Goal: Information Seeking & Learning: Learn about a topic

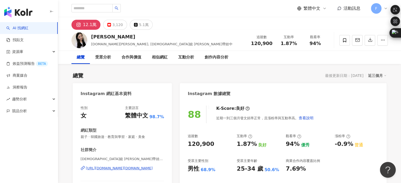
click at [130, 168] on div "https://www.instagram.com/melody.c.yun/" at bounding box center [119, 168] width 67 height 5
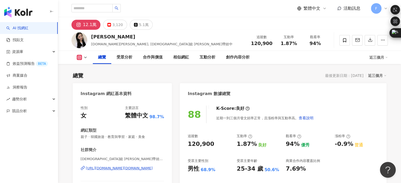
scroll to position [211, 0]
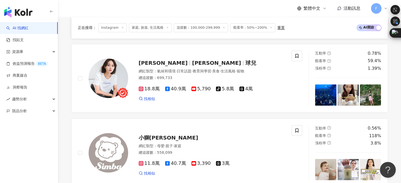
scroll to position [1049, 0]
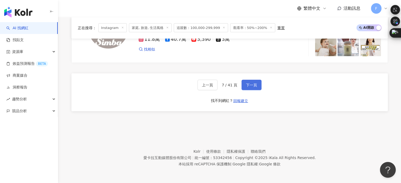
click at [248, 84] on span "下一頁" at bounding box center [251, 85] width 11 height 4
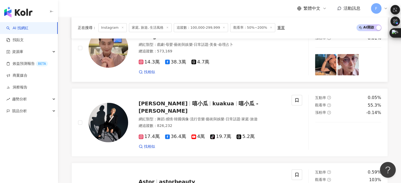
scroll to position [712, 0]
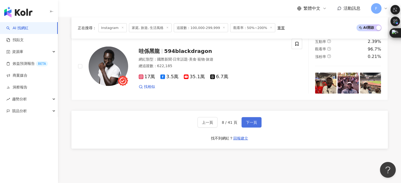
click at [247, 121] on span "下一頁" at bounding box center [251, 123] width 11 height 4
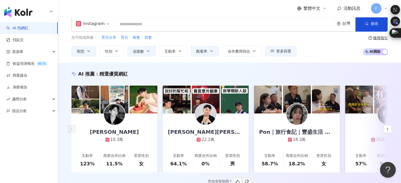
scroll to position [0, 0]
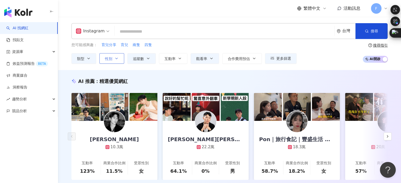
click at [118, 59] on icon "button" at bounding box center [116, 58] width 4 height 4
click at [184, 48] on div "您可能感興趣： 育兒分享 育兒 兩隻 四隻 類型 性別 追蹤數 互動率 觀看率 合作費用預估 更多篩選 ****** - ****** 不限 小型 奈米網紅 …" at bounding box center [183, 53] width 225 height 22
click at [179, 56] on icon "button" at bounding box center [180, 58] width 4 height 4
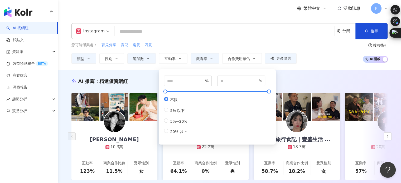
click at [191, 44] on div "您可能感興趣： 育兒分享 育兒 兩隻 四隻" at bounding box center [183, 45] width 225 height 6
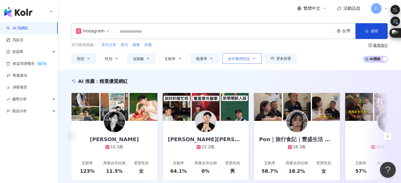
click at [236, 58] on span "合作費用預估" at bounding box center [239, 59] width 22 height 4
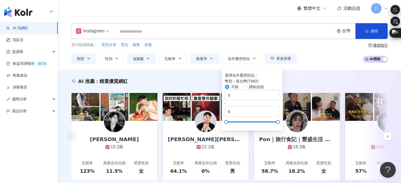
click at [218, 43] on div "您可能感興趣： 育兒分享 育兒 兩隻 四隻" at bounding box center [183, 45] width 225 height 6
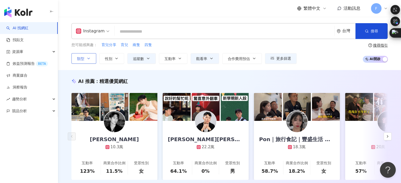
click at [90, 58] on icon "button" at bounding box center [89, 58] width 4 height 4
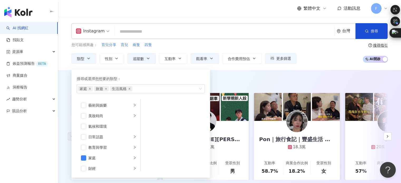
click at [184, 46] on div "您可能感興趣： 育兒分享 育兒 兩隻 四隻" at bounding box center [183, 45] width 225 height 6
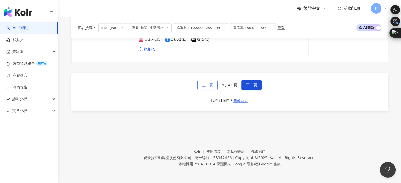
scroll to position [1026, 0]
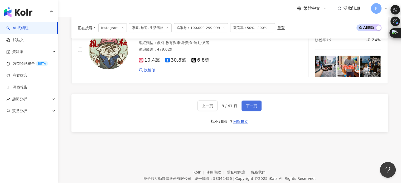
click at [248, 108] on span "下一頁" at bounding box center [251, 106] width 11 height 4
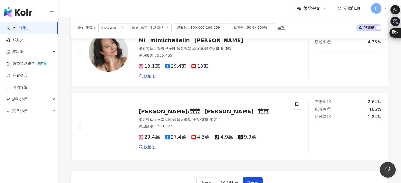
scroll to position [844, 0]
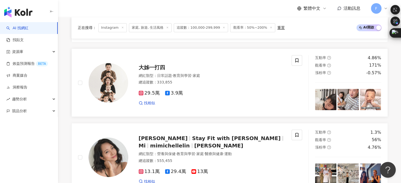
click at [160, 71] on span "大姊一打四" at bounding box center [152, 67] width 26 height 6
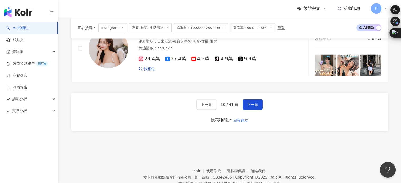
scroll to position [1049, 0]
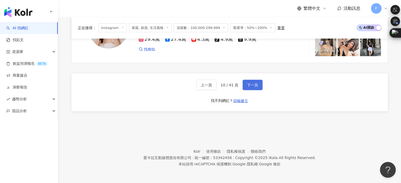
click at [254, 82] on button "下一頁" at bounding box center [253, 85] width 20 height 11
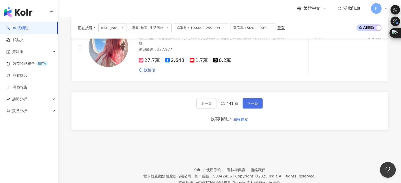
scroll to position [1002, 0]
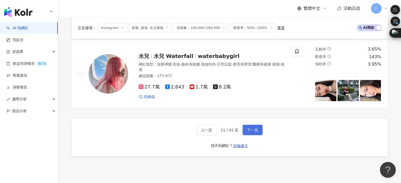
click at [255, 132] on span "下一頁" at bounding box center [252, 130] width 11 height 4
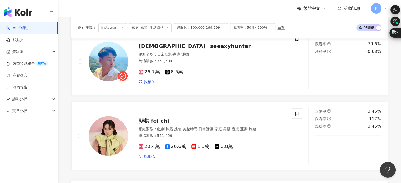
scroll to position [1025, 0]
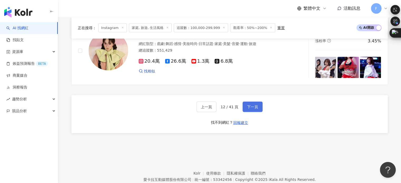
click at [256, 106] on button "下一頁" at bounding box center [253, 107] width 20 height 11
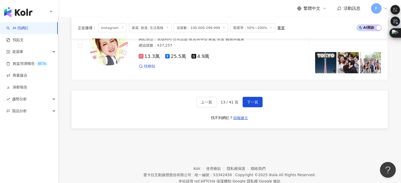
scroll to position [1053, 0]
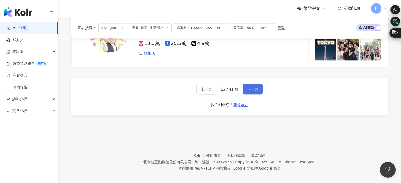
click at [252, 87] on span "下一頁" at bounding box center [252, 89] width 11 height 4
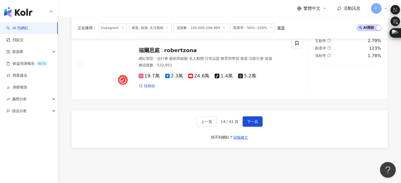
scroll to position [1049, 0]
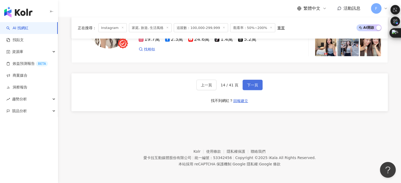
click at [246, 87] on button "下一頁" at bounding box center [253, 85] width 20 height 11
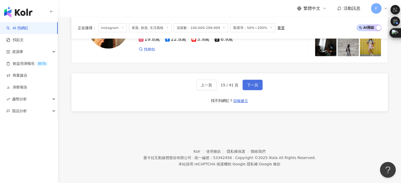
click at [252, 87] on span "下一頁" at bounding box center [252, 85] width 11 height 4
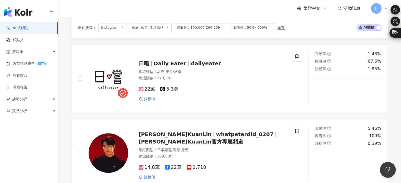
scroll to position [1053, 0]
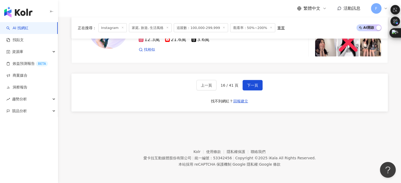
click at [128, 128] on footer "Kolr 使用條款 隱私權保護 聯絡我們 愛卡拉互動媒體股份有限公司 | 統一編號：53342456 | Copyright © 2025 iKala All…" at bounding box center [229, 154] width 343 height 59
click at [252, 87] on span "下一頁" at bounding box center [252, 85] width 11 height 4
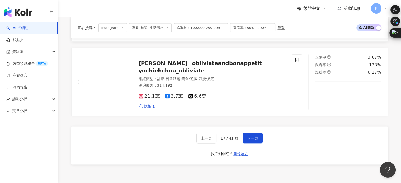
scroll to position [1023, 0]
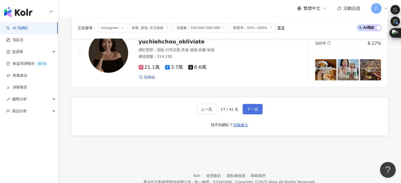
click at [252, 111] on span "下一頁" at bounding box center [252, 109] width 11 height 4
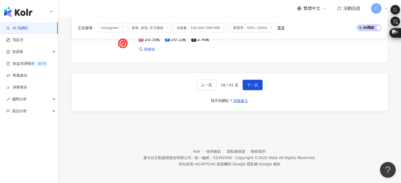
scroll to position [970, 0]
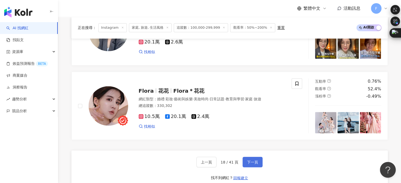
click at [251, 162] on span "下一頁" at bounding box center [252, 162] width 11 height 4
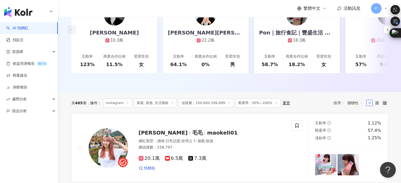
scroll to position [132, 0]
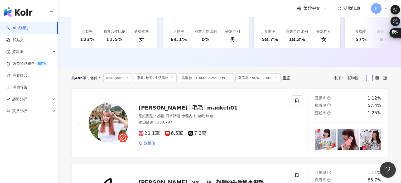
click at [354, 82] on span "關聯性" at bounding box center [356, 78] width 16 height 8
click at [321, 86] on div "共 485 筆 條件 ： Instagram 家庭, 旅遊, 生活風格 追蹤數：100,000-299,999 觀看率：50%~200% 重置 排序： 關聯性" at bounding box center [229, 78] width 317 height 22
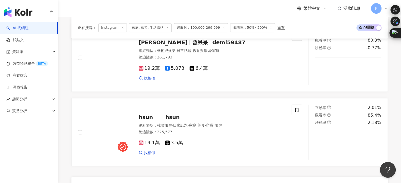
scroll to position [1049, 0]
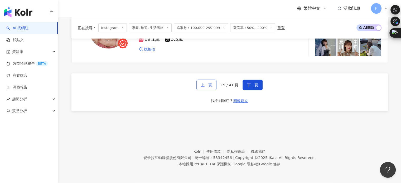
click at [213, 90] on button "上一頁" at bounding box center [206, 85] width 20 height 11
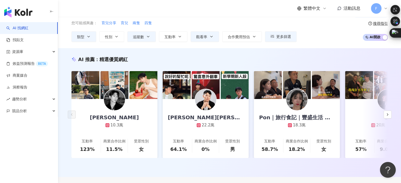
scroll to position [0, 0]
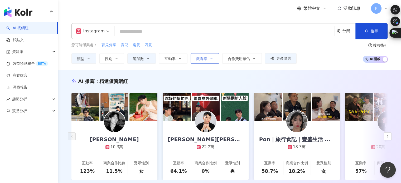
click at [212, 62] on button "觀看率" at bounding box center [205, 58] width 28 height 11
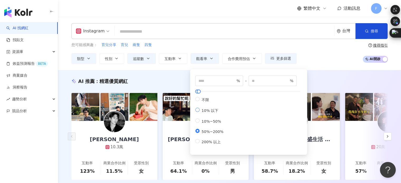
click at [205, 110] on span "10% 以下" at bounding box center [210, 111] width 21 height 4
type input "**"
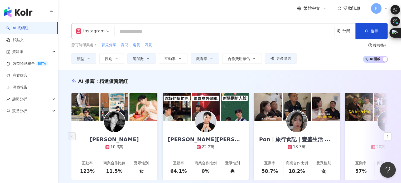
click at [350, 52] on div "您可能感興趣： 育兒分享 育兒 兩隻 四隻 類型 性別 追蹤數 互動率 觀看率 合作費用預估 更多篩選 ****** - ****** 不限 小型 奈米網紅 …" at bounding box center [229, 53] width 317 height 22
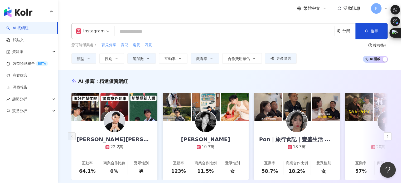
click at [218, 59] on button "觀看率" at bounding box center [205, 58] width 28 height 11
click at [212, 60] on icon "button" at bounding box center [211, 58] width 4 height 4
click at [207, 60] on button "觀看率" at bounding box center [205, 58] width 28 height 11
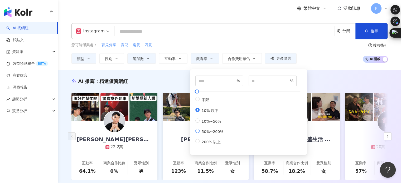
click at [213, 133] on span "50%~200%" at bounding box center [213, 132] width 26 height 4
type input "**"
type input "***"
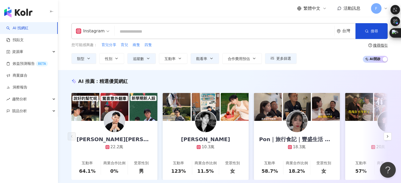
click at [219, 49] on div "您可能感興趣： 育兒分享 育兒 兩隻 四隻 類型 性別 追蹤數 互動率 觀看率 合作費用預估 更多篩選 ****** - ****** 不限 小型 奈米網紅 …" at bounding box center [183, 53] width 225 height 22
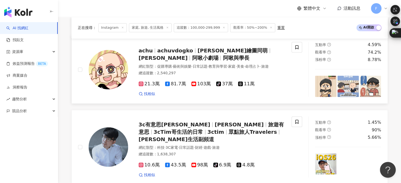
scroll to position [974, 0]
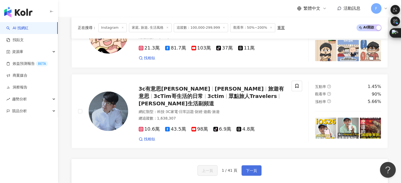
click at [255, 169] on span "下一頁" at bounding box center [251, 171] width 11 height 4
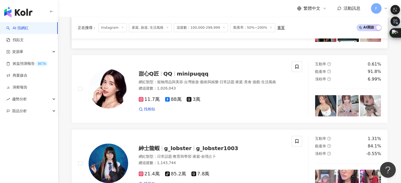
scroll to position [574, 0]
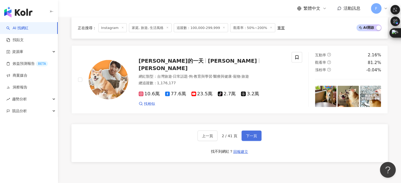
click at [252, 141] on button "下一頁" at bounding box center [252, 136] width 20 height 11
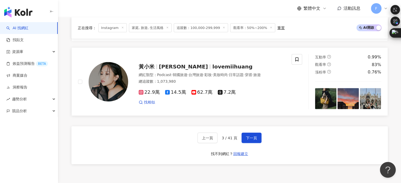
scroll to position [970, 0]
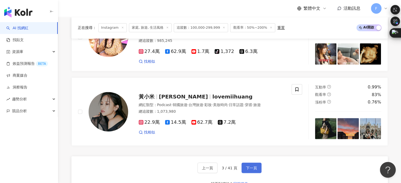
click at [248, 166] on span "下一頁" at bounding box center [251, 168] width 11 height 4
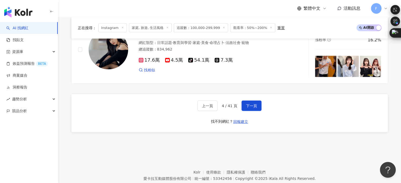
scroll to position [1000, 0]
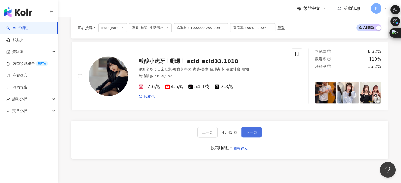
click at [253, 135] on button "下一頁" at bounding box center [252, 132] width 20 height 11
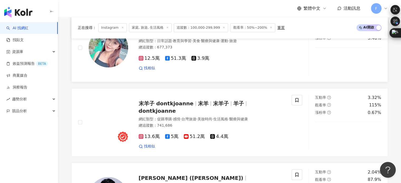
scroll to position [633, 0]
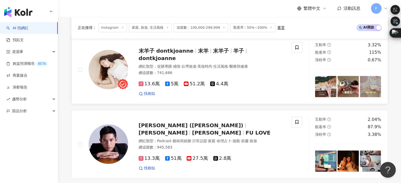
click at [176, 54] on span "末羊子 dontkjoanne" at bounding box center [166, 51] width 55 height 6
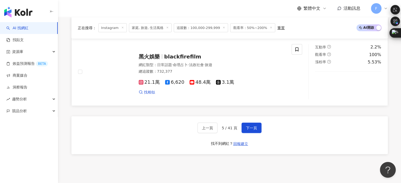
scroll to position [976, 0]
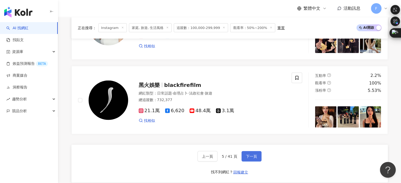
click at [253, 159] on span "下一頁" at bounding box center [251, 156] width 11 height 4
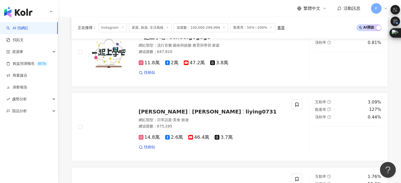
scroll to position [528, 0]
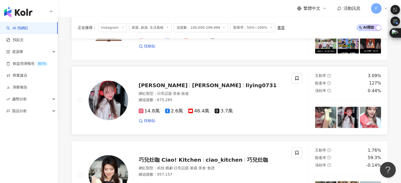
drag, startPoint x: 0, startPoint y: 151, endPoint x: 141, endPoint y: 130, distance: 142.9
click at [0, 151] on div "AI 找網紅 找貼文 資源庫 效益預測報告 BETA 商案媒合 洞察報告 趨勢分析 競品分析" at bounding box center [29, 102] width 58 height 161
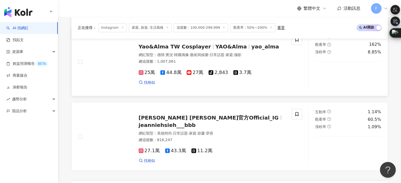
scroll to position [1002, 0]
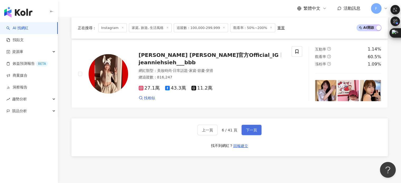
click at [255, 132] on span "下一頁" at bounding box center [251, 130] width 11 height 4
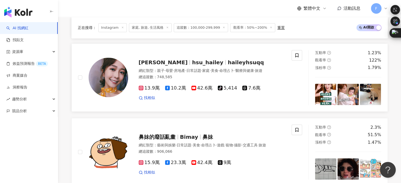
scroll to position [264, 0]
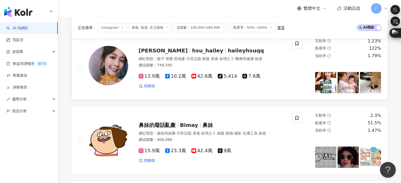
click at [202, 51] on span "hsu_hailey" at bounding box center [207, 50] width 31 height 6
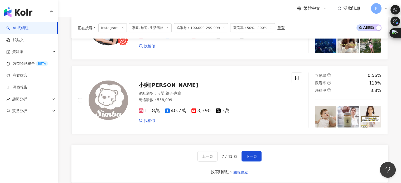
scroll to position [1049, 0]
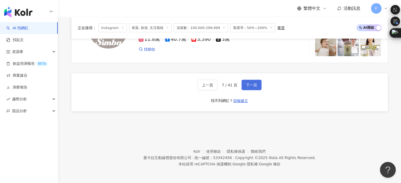
click at [253, 84] on span "下一頁" at bounding box center [251, 85] width 11 height 4
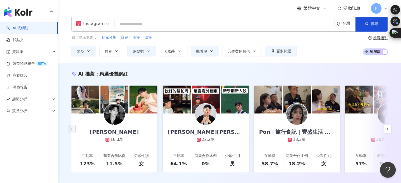
scroll to position [0, 0]
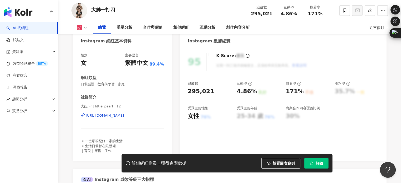
click at [124, 117] on div "[URL][DOMAIN_NAME]" at bounding box center [105, 115] width 38 height 5
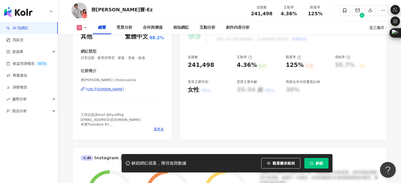
click at [108, 90] on div "https://www.instagram.com/theonuarice/" at bounding box center [105, 89] width 38 height 5
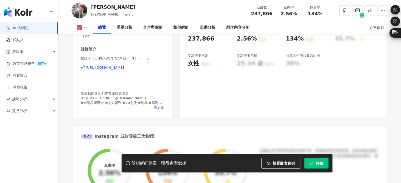
click at [124, 69] on div "[URL][DOMAIN_NAME]" at bounding box center [105, 67] width 38 height 5
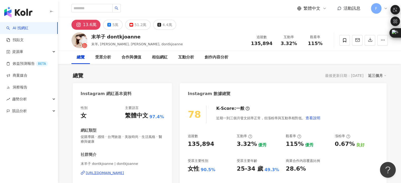
click at [87, 22] on div "13.6萬" at bounding box center [90, 24] width 14 height 7
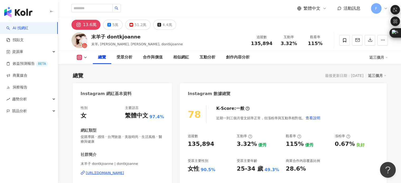
scroll to position [106, 0]
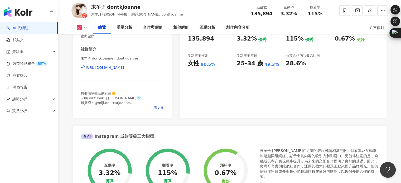
click at [116, 70] on div "https://www.instagram.com/dontkjoanne/" at bounding box center [105, 67] width 38 height 5
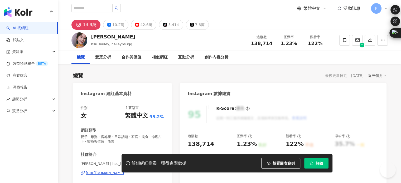
click at [119, 171] on div "[URL][DOMAIN_NAME]" at bounding box center [105, 173] width 38 height 5
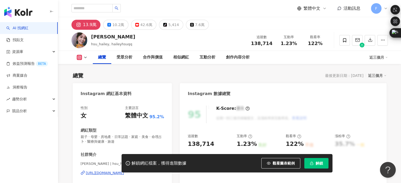
scroll to position [211, 0]
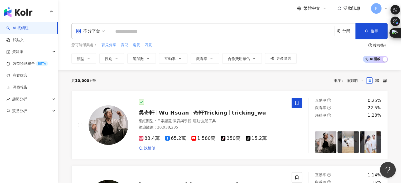
click at [147, 35] on input "search" at bounding box center [222, 32] width 220 height 10
type input "*"
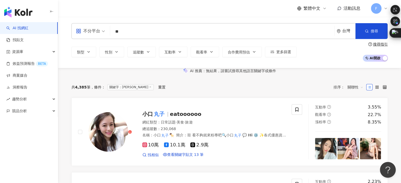
click at [95, 64] on div "不分平台 ** 台灣 搜尋 af630c36-ef18-450b-9e12-13bc7751c7a1 丸子 1,822 追蹤者 丸子 1,338 追蹤者 丸子…" at bounding box center [229, 42] width 343 height 51
drag, startPoint x: 92, startPoint y: 28, endPoint x: 57, endPoint y: 23, distance: 34.5
click at [58, 23] on div "不分平台 ** 台灣 搜尋 af630c36-ef18-450b-9e12-13bc7751c7a1 丸子 1,822 追蹤者 丸子 1,338 追蹤者 丸子…" at bounding box center [229, 42] width 343 height 51
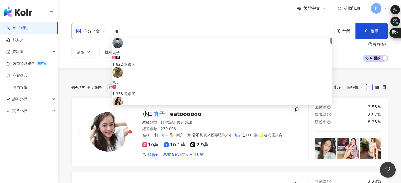
paste input "********"
type input "**********"
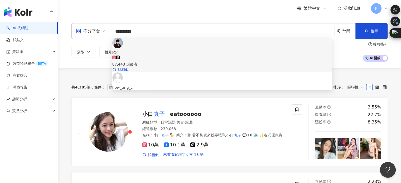
click at [228, 56] on div "87,443 追蹤者" at bounding box center [222, 62] width 220 height 12
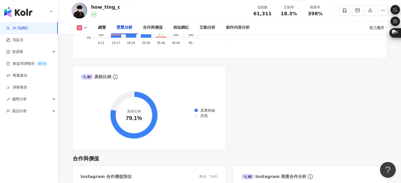
scroll to position [501, 0]
